Goal: Find specific page/section: Find specific page/section

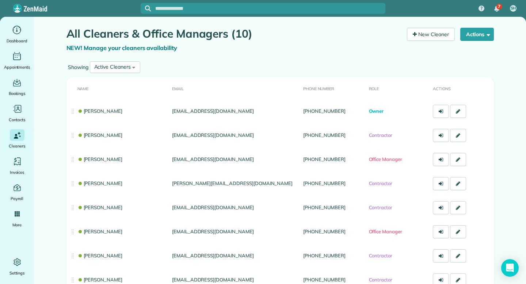
scroll to position [100, 0]
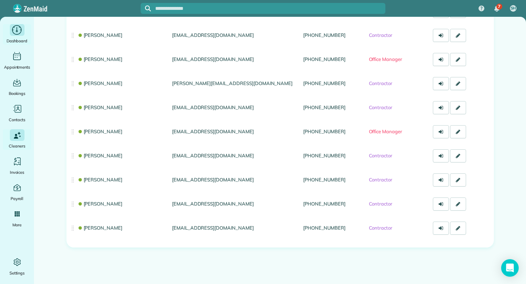
click at [17, 36] on div "Dashboard" at bounding box center [17, 34] width 29 height 20
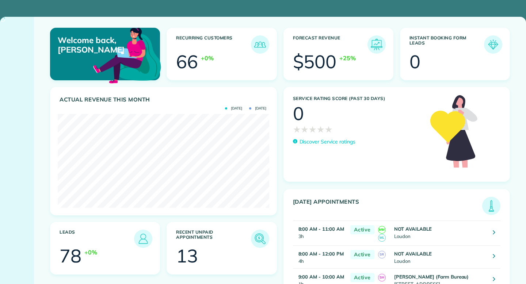
scroll to position [94, 211]
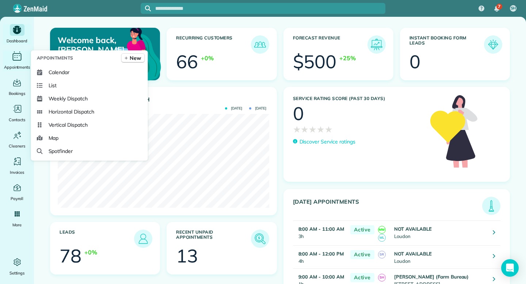
click at [18, 60] on icon "Main" at bounding box center [17, 56] width 9 height 7
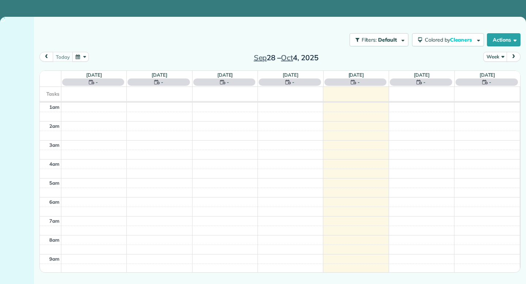
scroll to position [114, 0]
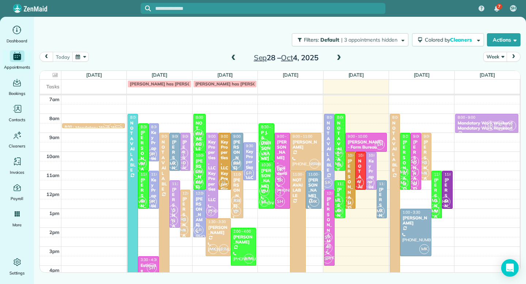
click at [233, 58] on span at bounding box center [233, 58] width 8 height 7
